Goal: Transaction & Acquisition: Purchase product/service

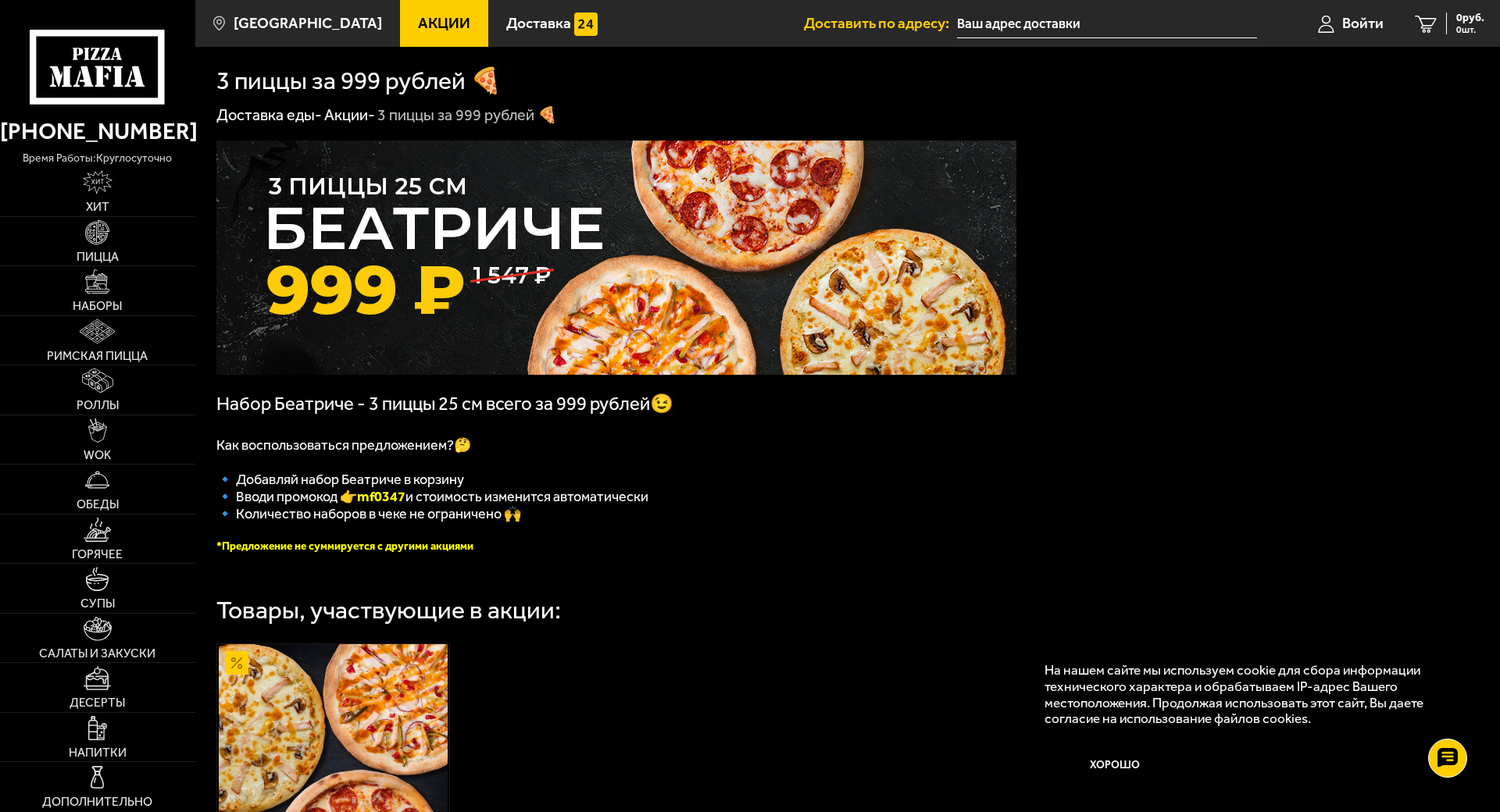
click at [1018, 16] on input "text" at bounding box center [1107, 23] width 300 height 29
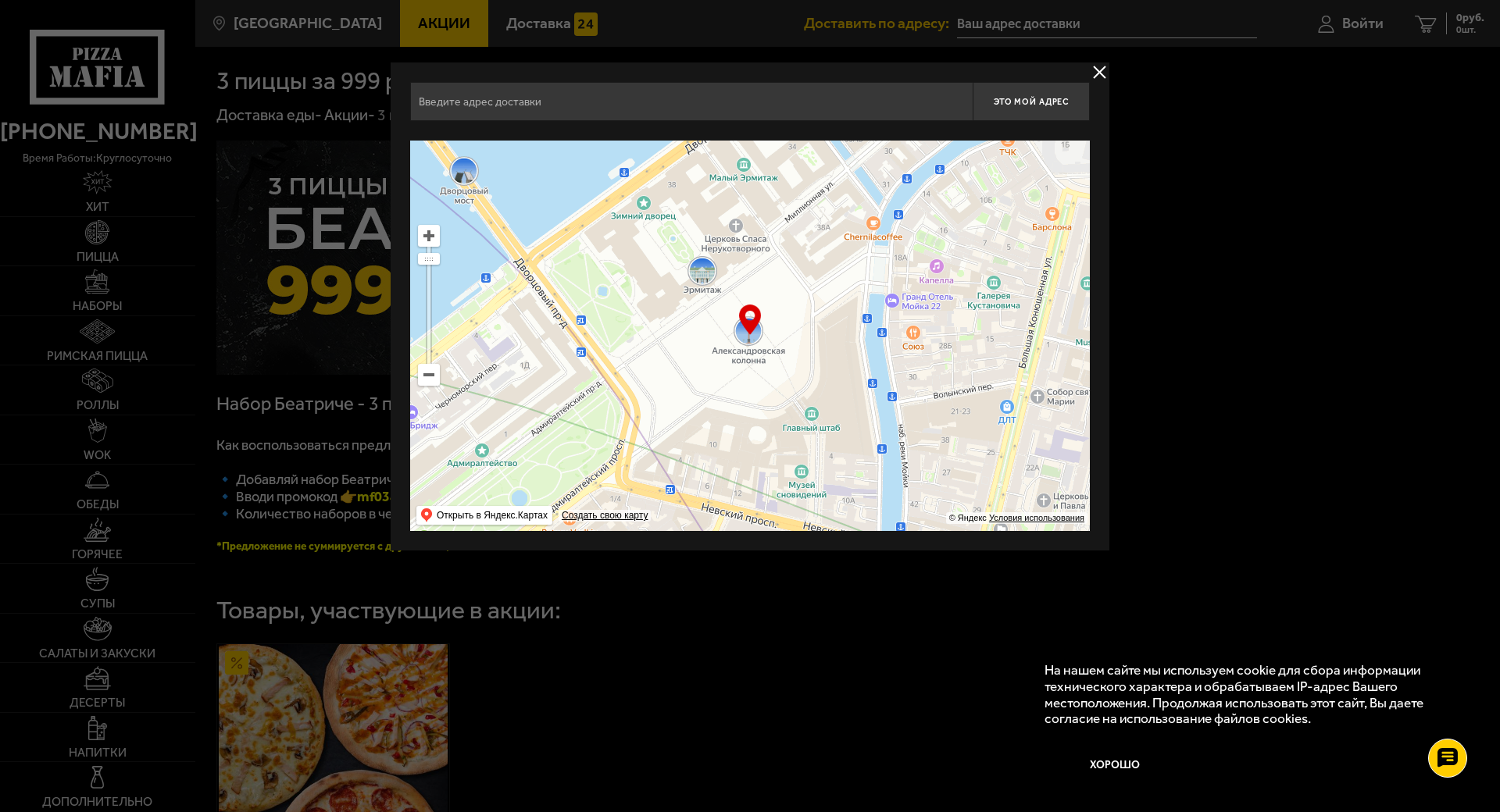
click at [688, 111] on input "text" at bounding box center [692, 102] width 562 height 39
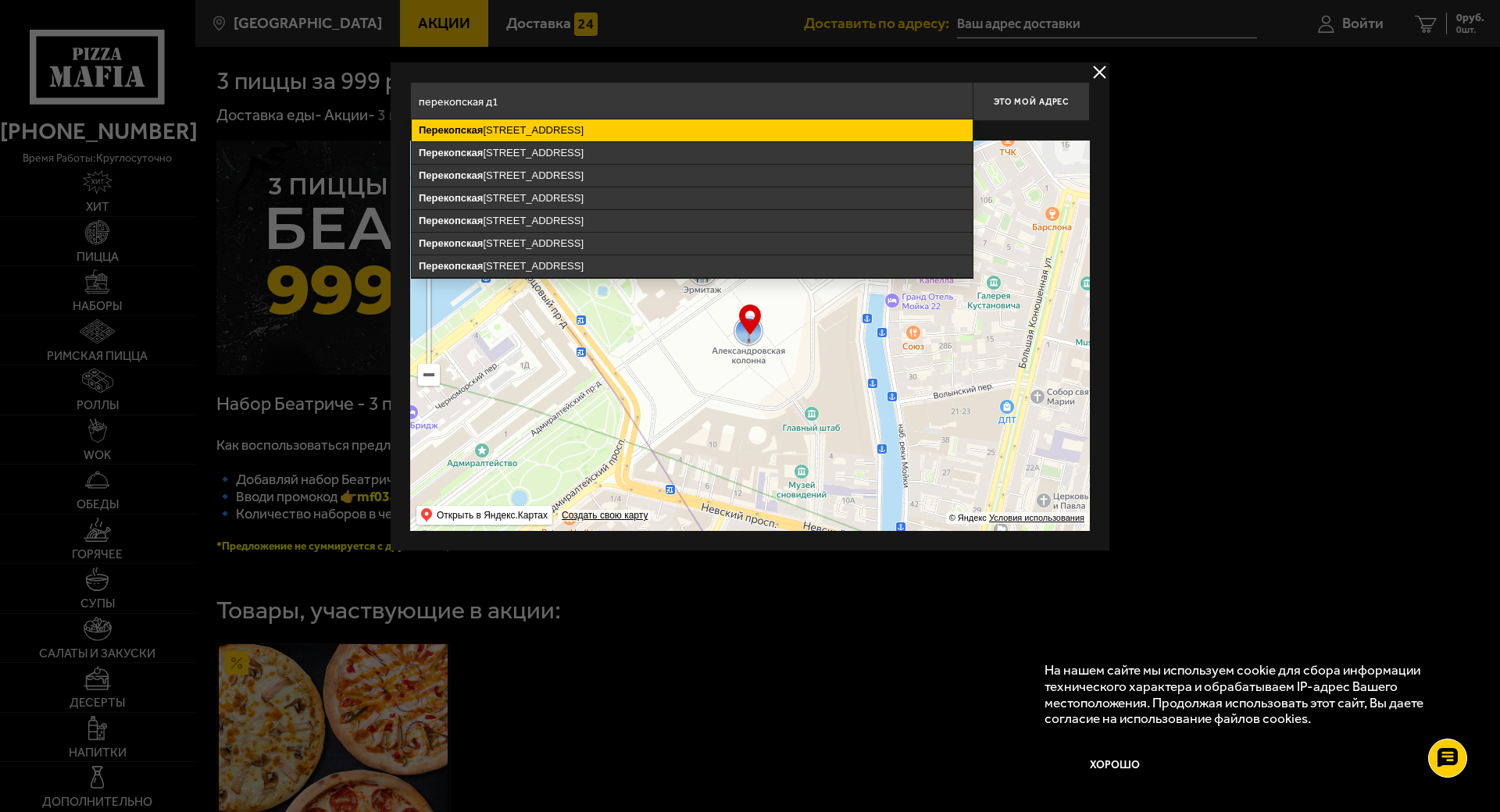
click at [567, 123] on ymaps "[STREET_ADDRESS]" at bounding box center [692, 130] width 561 height 22
type input "[STREET_ADDRESS]"
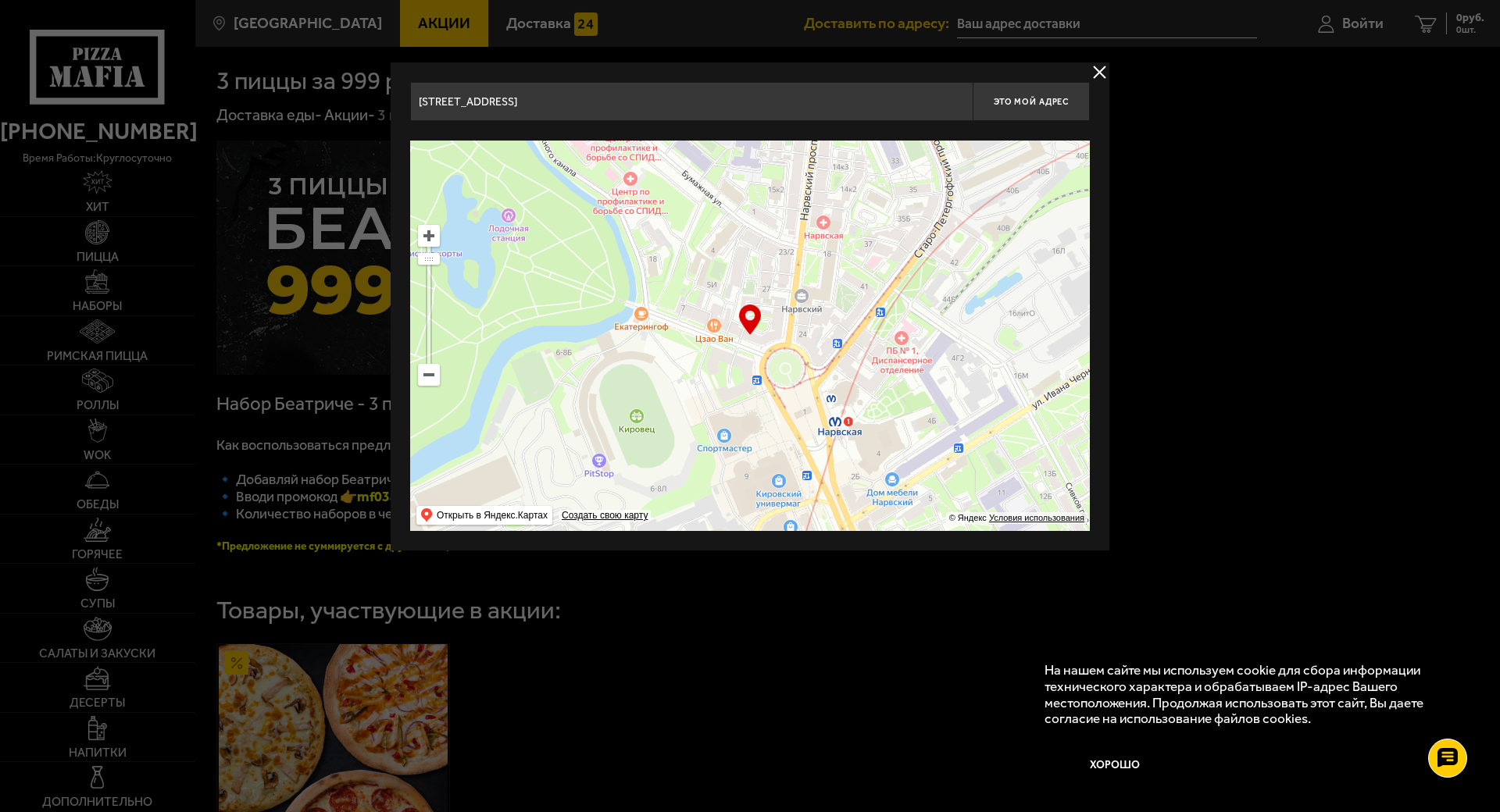
click at [1174, 253] on div at bounding box center [750, 406] width 1500 height 812
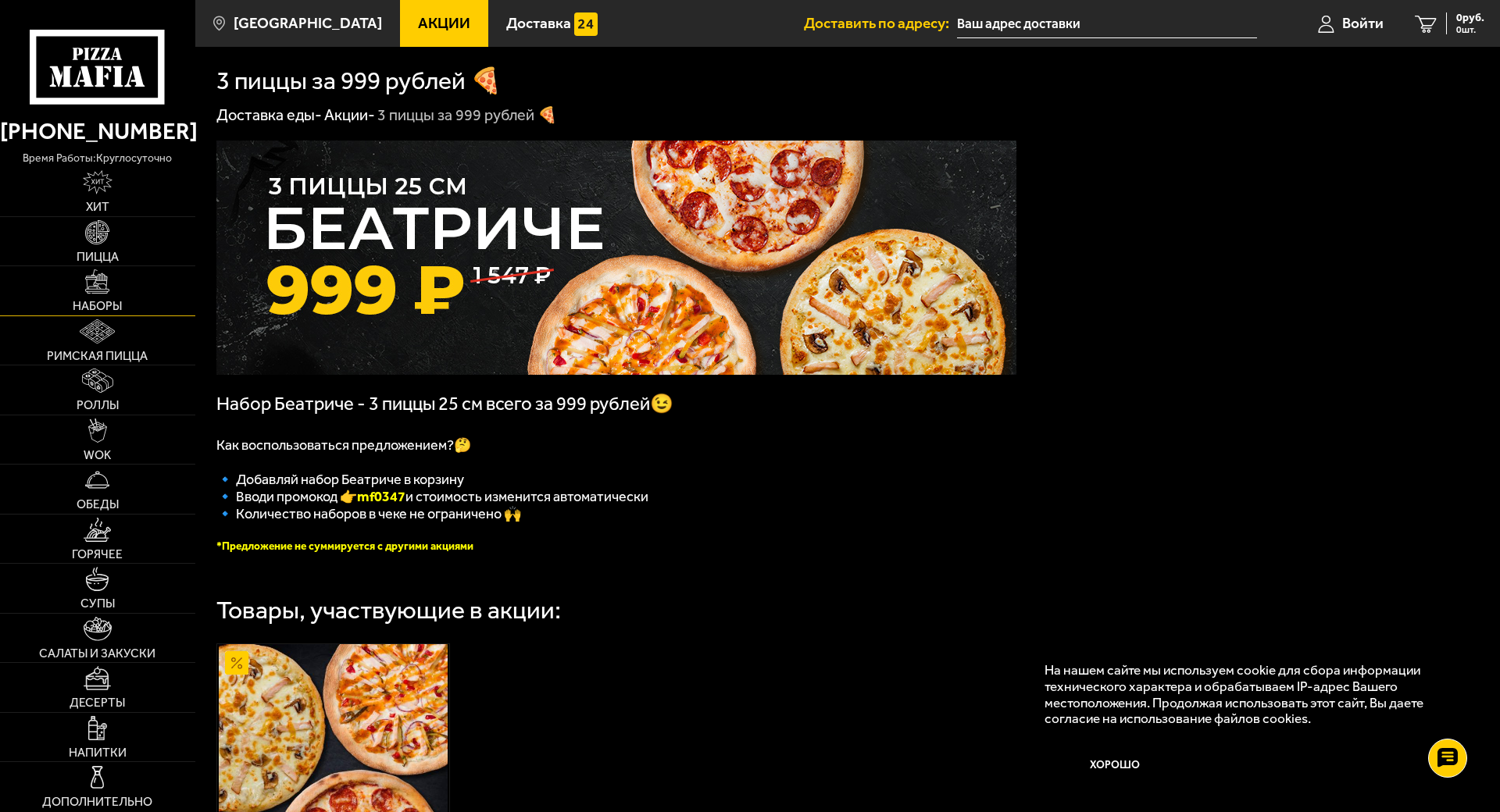
click at [118, 300] on span "Наборы" at bounding box center [98, 306] width 49 height 13
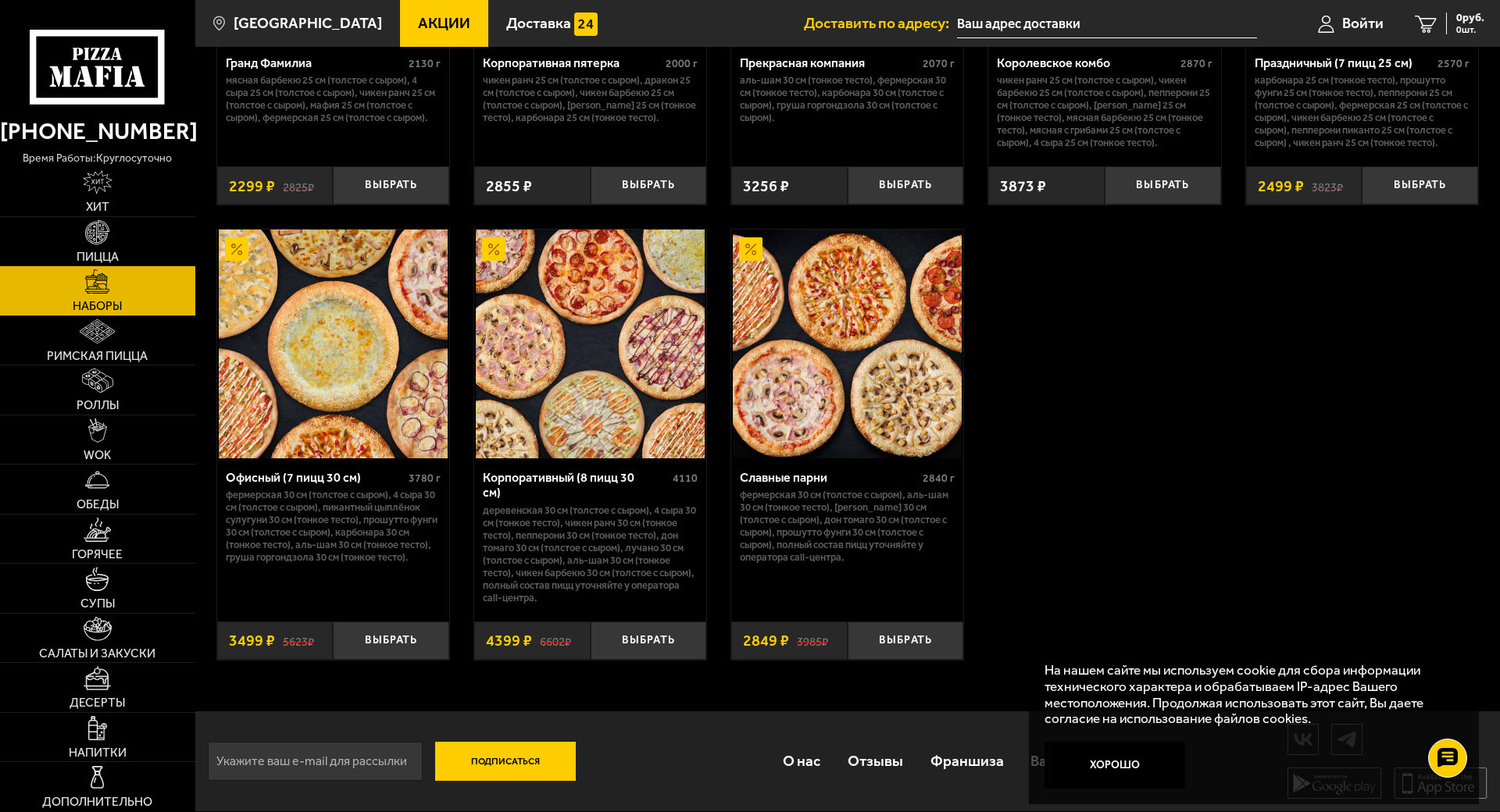
scroll to position [2374, 0]
click at [116, 350] on span "Римская пицца" at bounding box center [97, 356] width 101 height 13
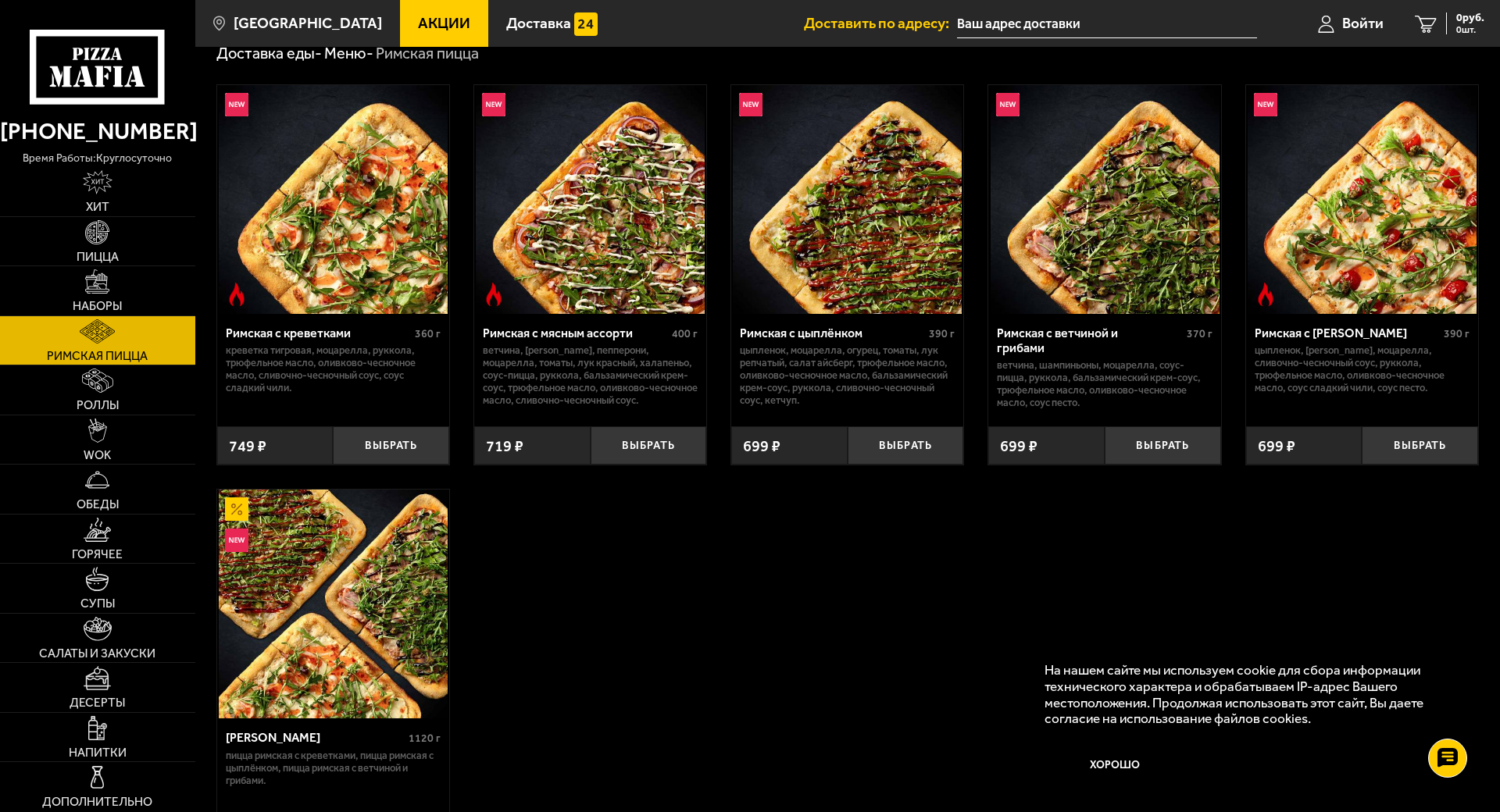
scroll to position [313, 0]
